Goal: Information Seeking & Learning: Learn about a topic

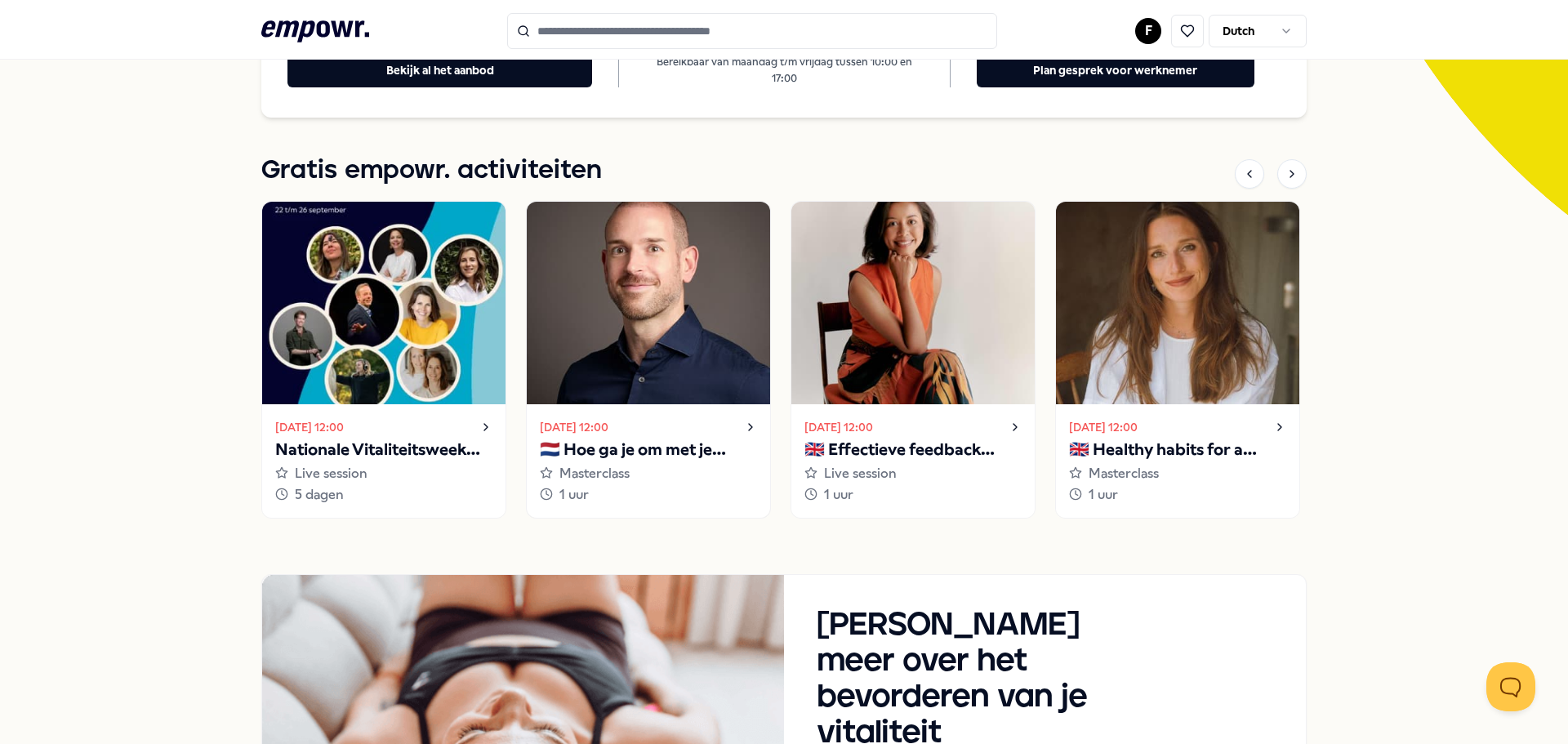
scroll to position [408, 0]
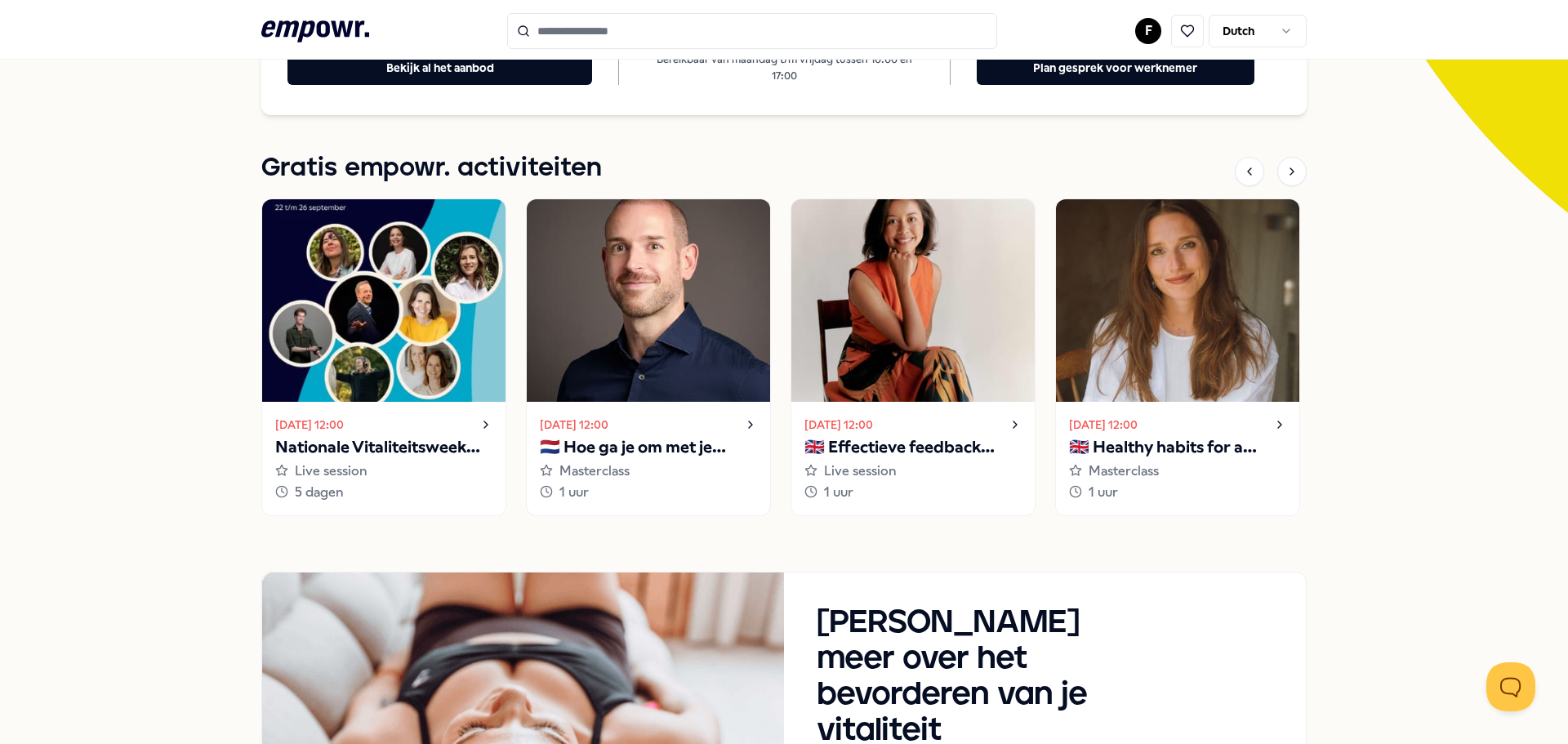
click at [677, 441] on p "🇳🇱 Hoe ga je om met je innerlijke criticus?" at bounding box center [648, 447] width 217 height 27
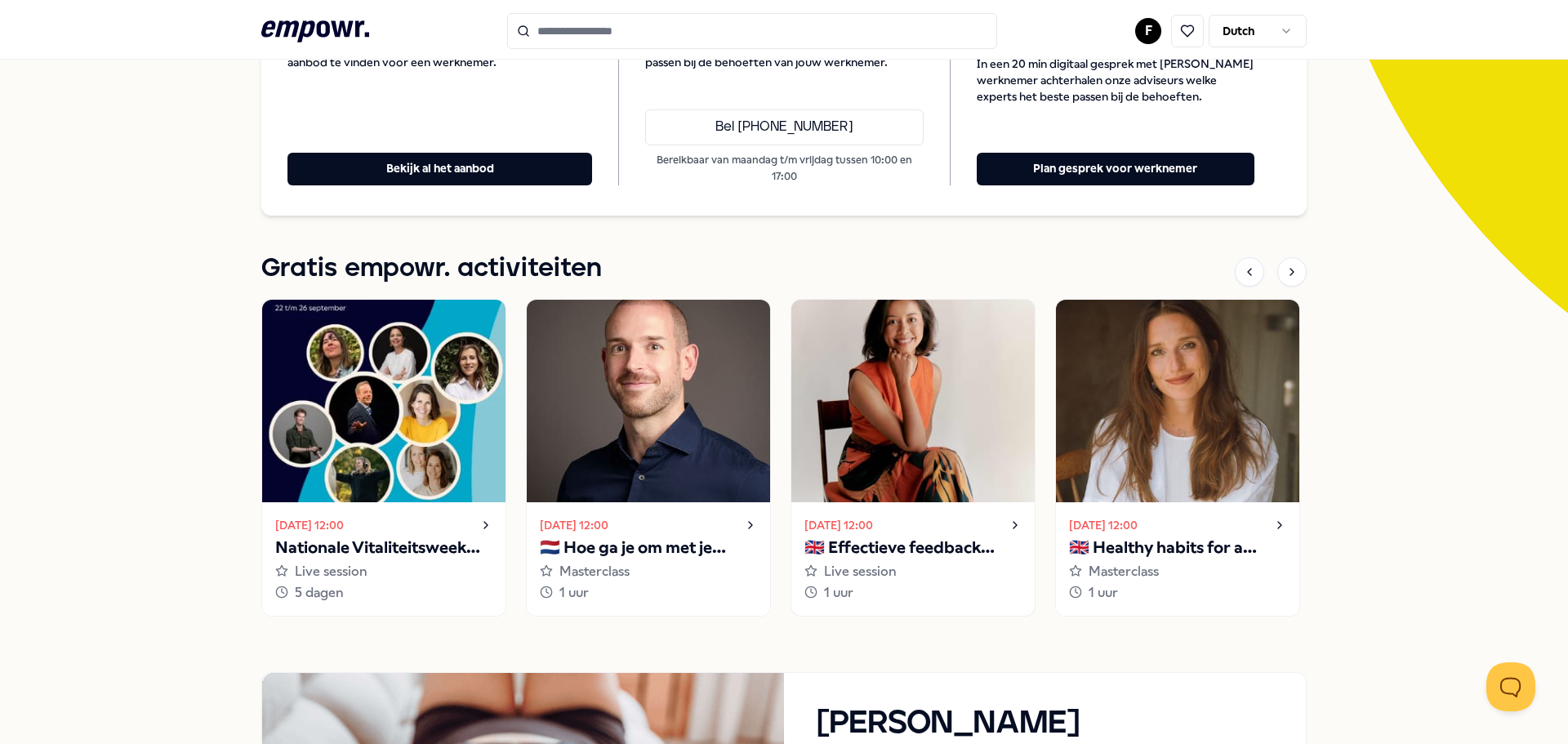
scroll to position [390, 0]
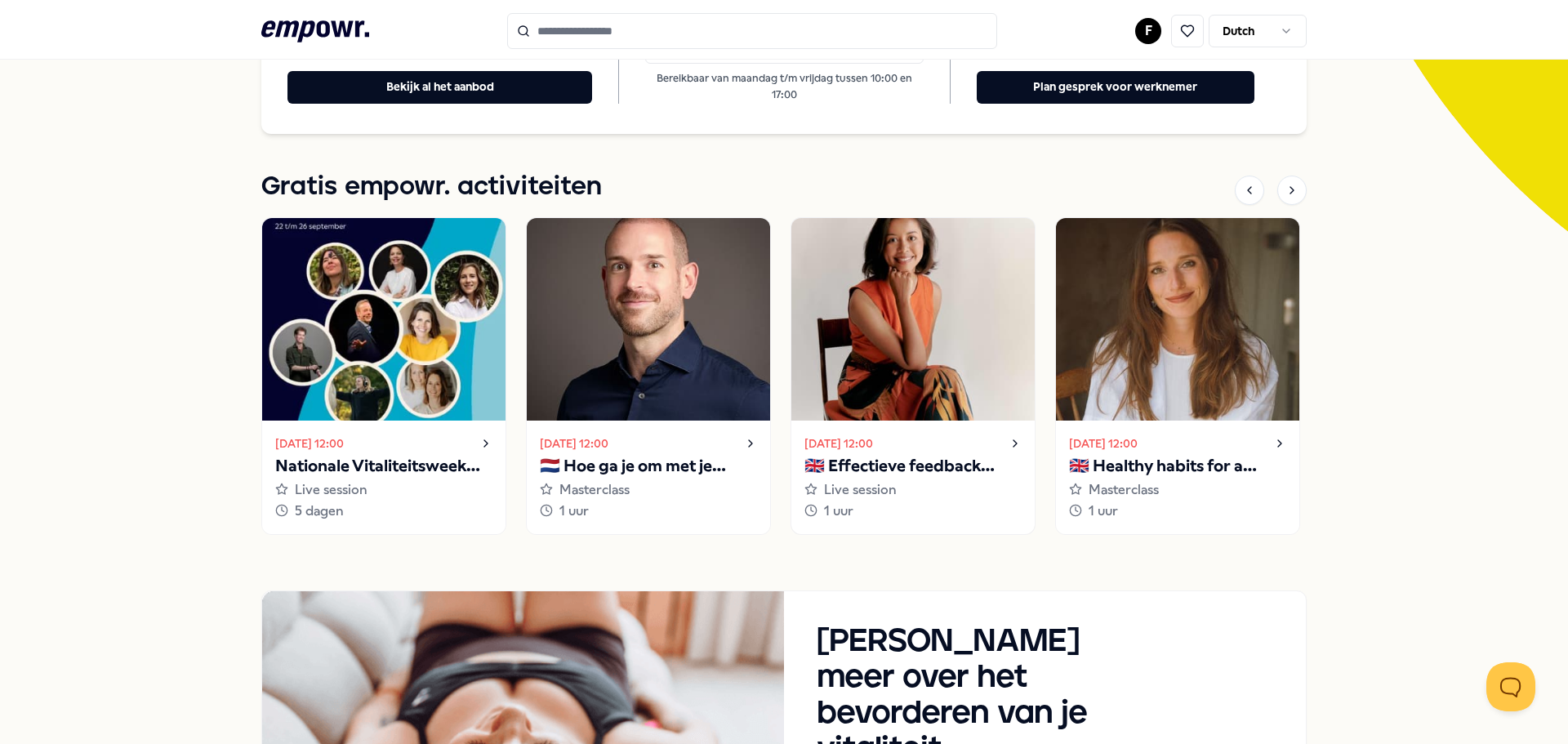
click at [921, 472] on p "🇬🇧 Effectieve feedback geven en ontvangen" at bounding box center [913, 466] width 217 height 27
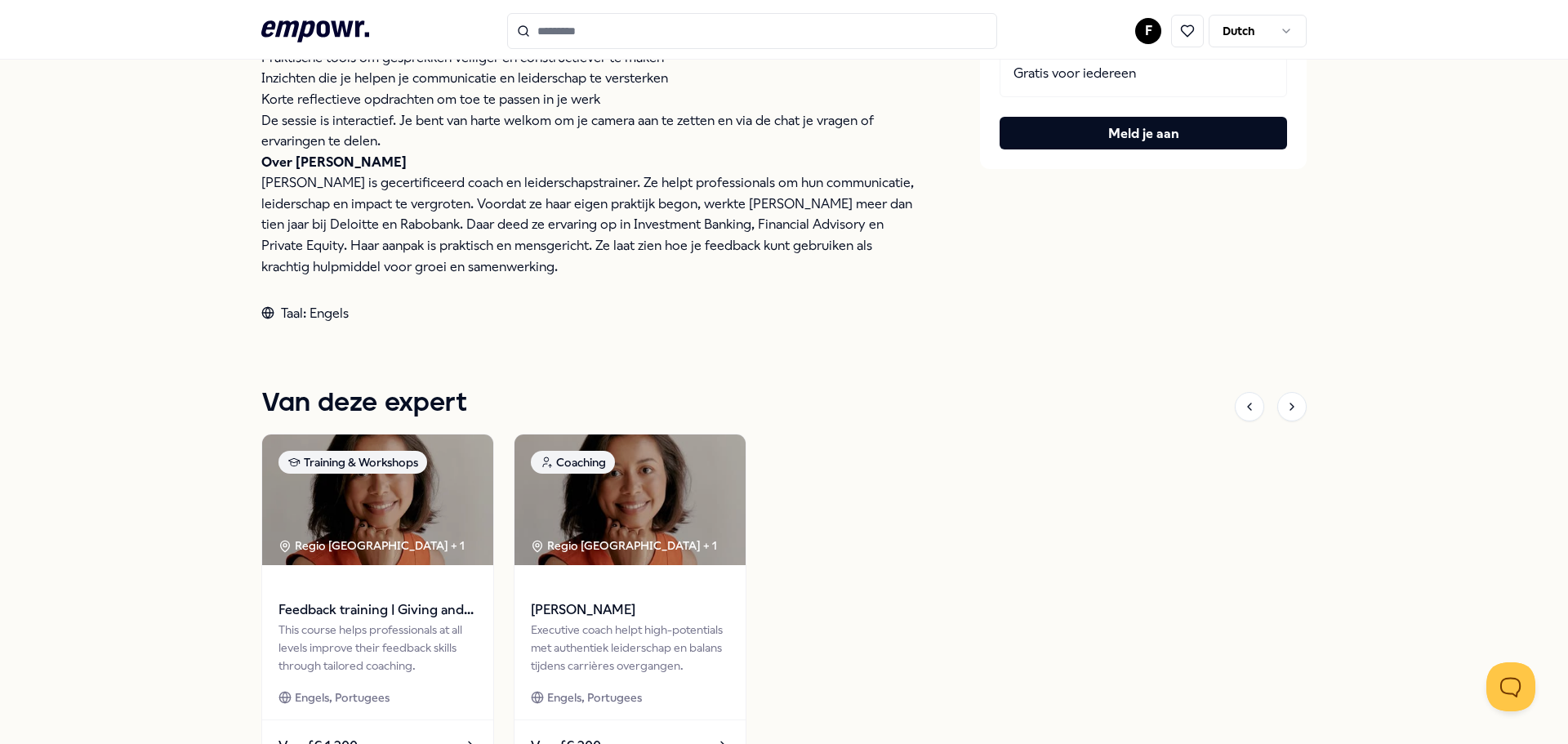
scroll to position [608, 0]
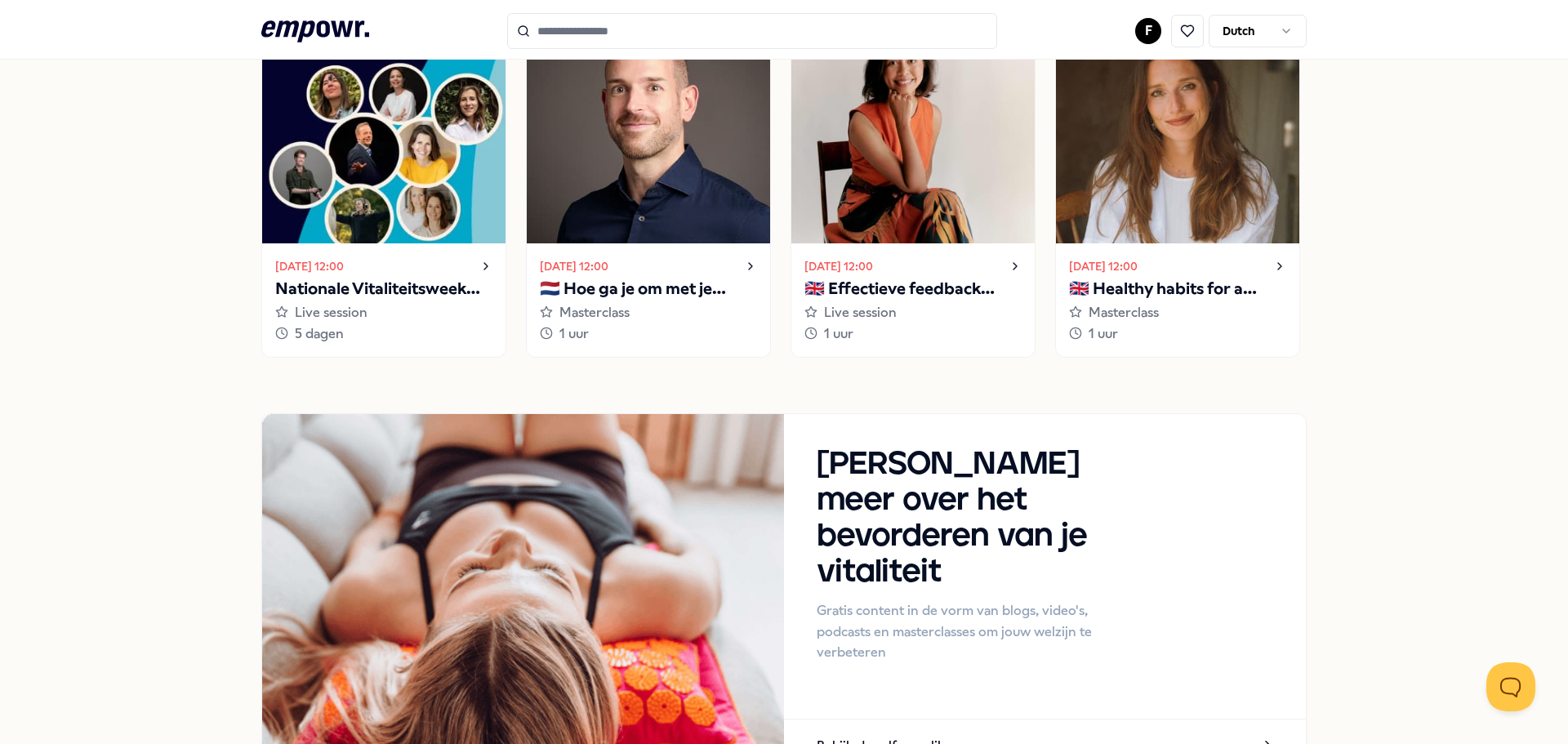
scroll to position [307, 0]
